Goal: Task Accomplishment & Management: Use online tool/utility

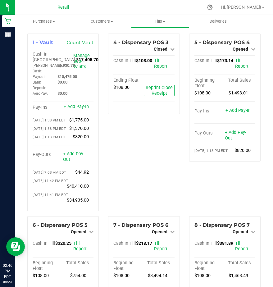
scroll to position [814, 0]
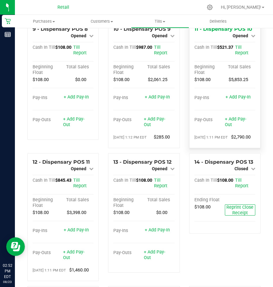
scroll to position [310, 0]
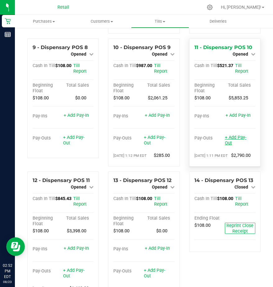
click at [229, 146] on link "+ Add Pay-Out" at bounding box center [235, 140] width 21 height 11
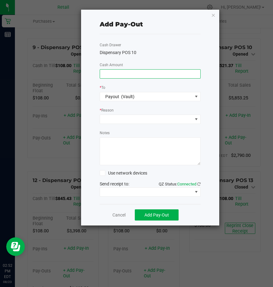
click at [110, 73] on input at bounding box center [150, 74] width 100 height 9
type input "$430.00"
drag, startPoint x: 109, startPoint y: 122, endPoint x: 109, endPoint y: 119, distance: 3.1
click at [109, 118] on span at bounding box center [146, 119] width 93 height 9
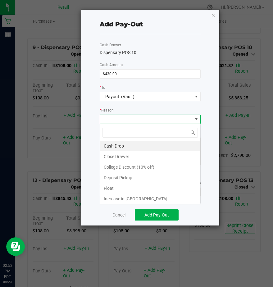
scroll to position [9, 101]
click at [111, 146] on li "Cash Drop" at bounding box center [150, 146] width 100 height 11
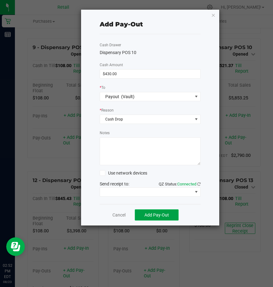
drag, startPoint x: 150, startPoint y: 216, endPoint x: 148, endPoint y: 213, distance: 3.5
click at [150, 213] on span "Add Pay-Out" at bounding box center [156, 214] width 25 height 5
click at [115, 214] on link "Dismiss" at bounding box center [116, 215] width 15 height 7
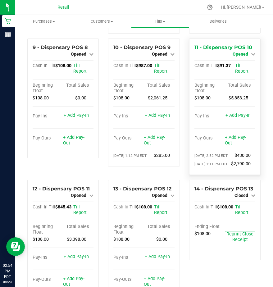
click at [237, 56] on span "Opened" at bounding box center [241, 54] width 16 height 5
click at [233, 62] on link "Close Till" at bounding box center [241, 59] width 17 height 5
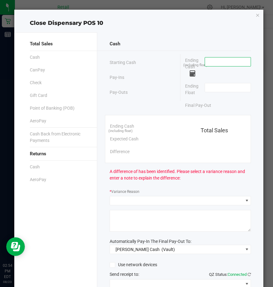
click at [209, 64] on input at bounding box center [228, 61] width 46 height 9
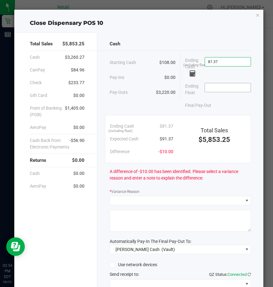
type input "$81.37"
click at [206, 88] on input at bounding box center [228, 87] width 46 height 9
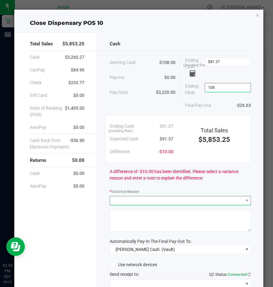
type input "$108.00"
click at [119, 199] on span at bounding box center [176, 200] width 133 height 9
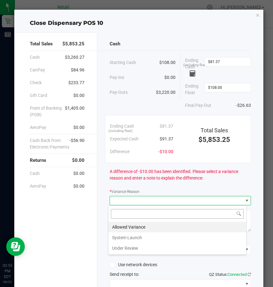
scroll to position [9, 138]
drag, startPoint x: 120, startPoint y: 224, endPoint x: 120, endPoint y: 219, distance: 5.6
click at [120, 224] on li "Allowed Variance" at bounding box center [177, 227] width 138 height 11
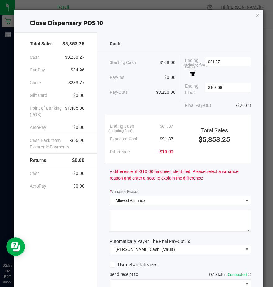
click at [121, 217] on textarea at bounding box center [180, 221] width 141 height 22
type textarea "';l"
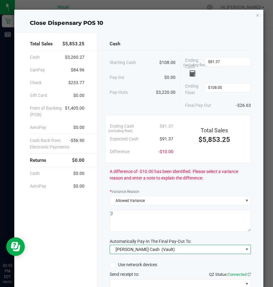
click at [120, 249] on span "[PERSON_NAME] Cash" at bounding box center [137, 249] width 44 height 5
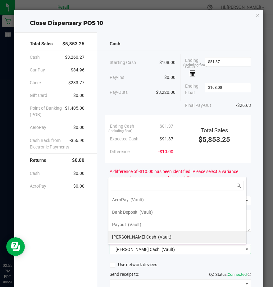
click at [161, 249] on span "(Vault)" at bounding box center [167, 249] width 13 height 5
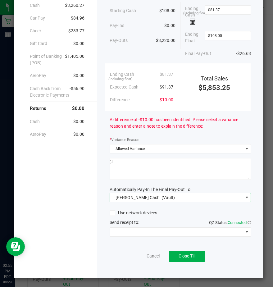
scroll to position [52, 0]
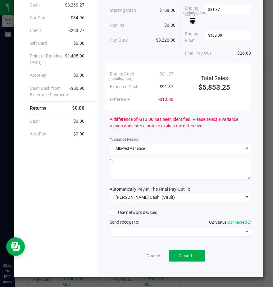
click at [120, 231] on span at bounding box center [176, 231] width 133 height 9
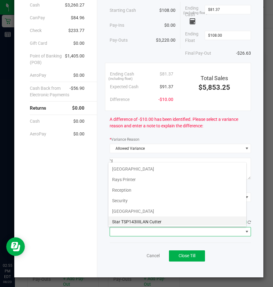
scroll to position [96, 0]
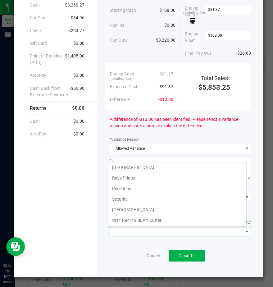
drag, startPoint x: 117, startPoint y: 220, endPoint x: 121, endPoint y: 222, distance: 4.2
click at [118, 221] on Cutter "Star TSP143IIILAN Cutter" at bounding box center [177, 220] width 138 height 11
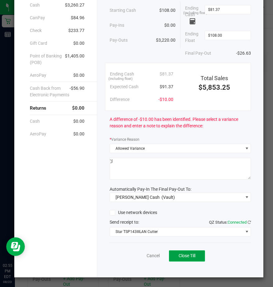
click at [179, 258] on span "Close Till" at bounding box center [187, 255] width 17 height 5
click at [134, 256] on link "Dismiss" at bounding box center [139, 255] width 15 height 7
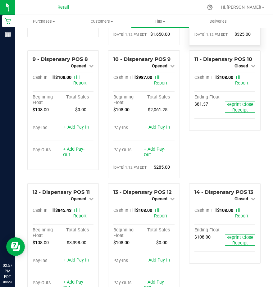
scroll to position [248, 0]
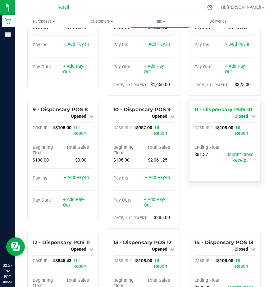
click at [238, 119] on span "Closed" at bounding box center [241, 116] width 14 height 5
click at [234, 124] on link "Open Till" at bounding box center [241, 121] width 16 height 5
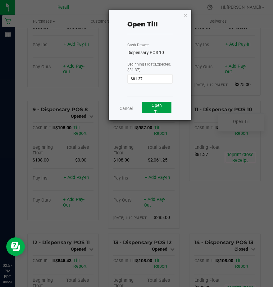
drag, startPoint x: 153, startPoint y: 108, endPoint x: 136, endPoint y: 94, distance: 22.1
click at [152, 108] on button "Open Till" at bounding box center [156, 107] width 29 height 11
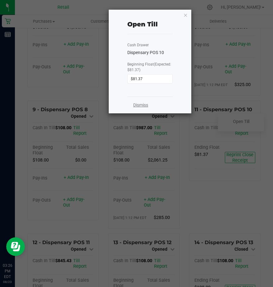
click at [142, 105] on link "Dismiss" at bounding box center [140, 105] width 15 height 7
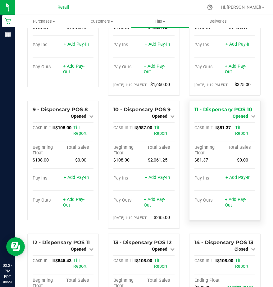
click at [236, 119] on span "Opened" at bounding box center [241, 116] width 16 height 5
click at [234, 124] on link "Close Till" at bounding box center [241, 121] width 17 height 5
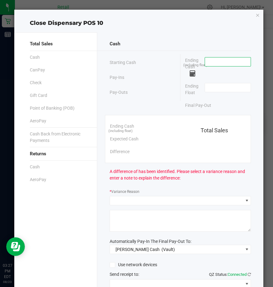
click at [218, 58] on input at bounding box center [228, 61] width 46 height 9
type input "$108.00"
click at [211, 90] on input at bounding box center [228, 87] width 46 height 9
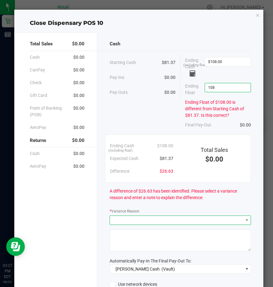
type input "$108.00"
click at [125, 220] on span at bounding box center [176, 220] width 133 height 9
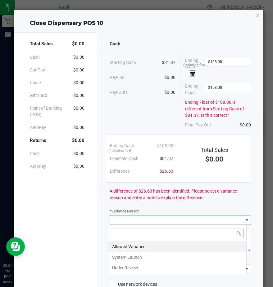
scroll to position [9, 138]
click at [128, 247] on li "Allowed Variance" at bounding box center [177, 246] width 138 height 11
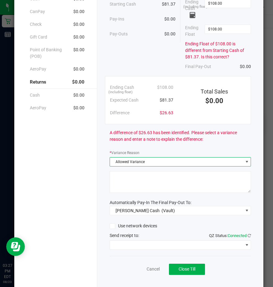
scroll to position [72, 0]
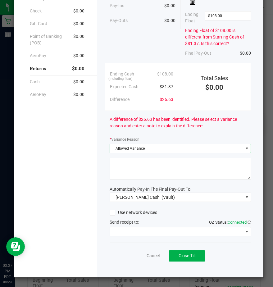
click at [123, 165] on textarea at bounding box center [180, 169] width 141 height 22
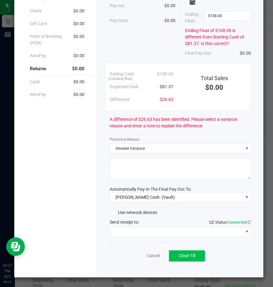
type textarea "'"
click at [179, 254] on span "Close Till" at bounding box center [187, 255] width 17 height 5
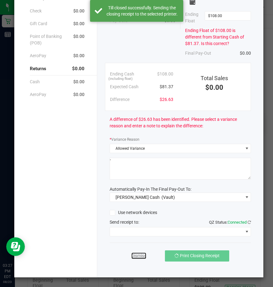
click at [138, 255] on link "Dismiss" at bounding box center [138, 255] width 15 height 7
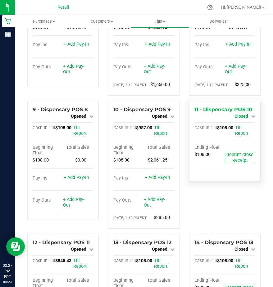
click at [235, 119] on span "Closed" at bounding box center [241, 116] width 14 height 5
click at [233, 124] on link "Open Till" at bounding box center [241, 121] width 16 height 5
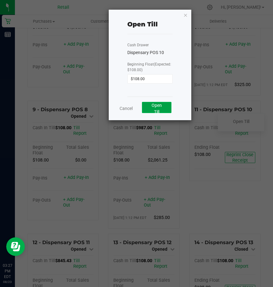
drag, startPoint x: 157, startPoint y: 106, endPoint x: 160, endPoint y: 107, distance: 3.6
click at [159, 107] on span "Open Till" at bounding box center [156, 108] width 10 height 11
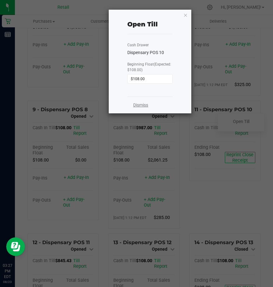
click at [144, 107] on link "Dismiss" at bounding box center [140, 105] width 15 height 7
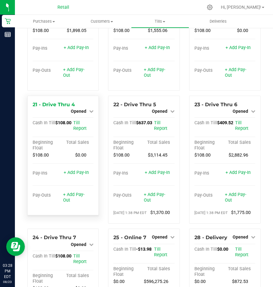
scroll to position [766, 0]
